Goal: Participate in discussion: Engage in conversation with other users on a specific topic

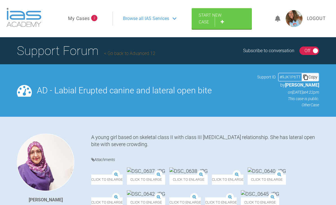
click at [80, 17] on link "My Cases" at bounding box center [79, 18] width 22 height 7
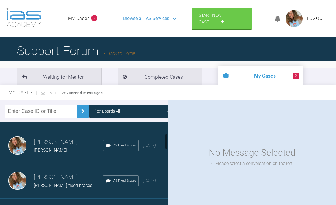
scroll to position [57, 0]
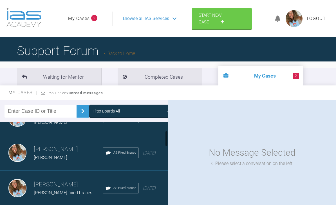
click at [128, 51] on link "Back to Home" at bounding box center [119, 53] width 31 height 5
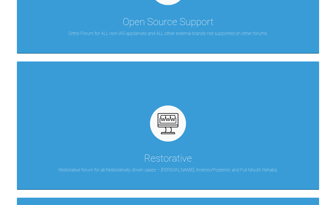
scroll to position [612, 0]
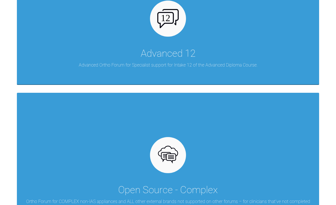
click at [289, 50] on div "Advanced 12 Advanced Ortho Forum for Specialist support for Intake 12 of the Ad…" at bounding box center [168, 20] width 302 height 128
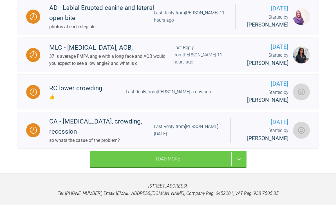
scroll to position [788, 0]
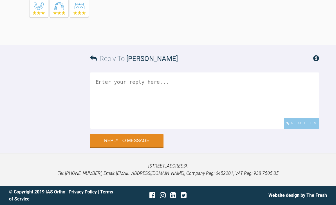
scroll to position [6379, 0]
